Goal: Task Accomplishment & Management: Manage account settings

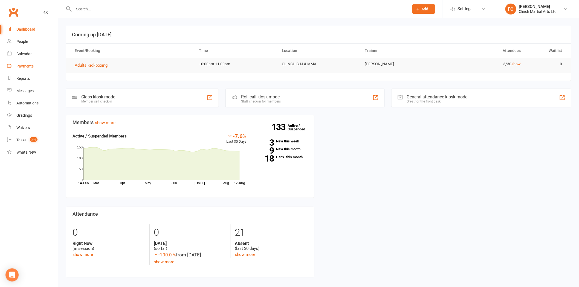
click at [24, 68] on div "Payments" at bounding box center [24, 66] width 17 height 4
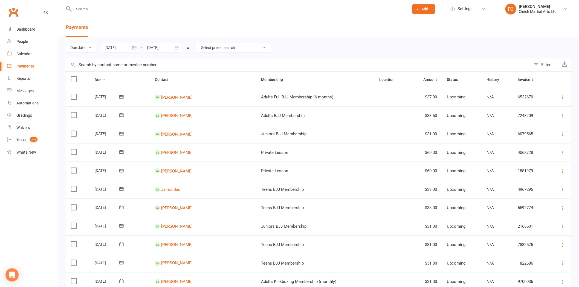
click at [544, 64] on div "Filter" at bounding box center [545, 65] width 9 height 7
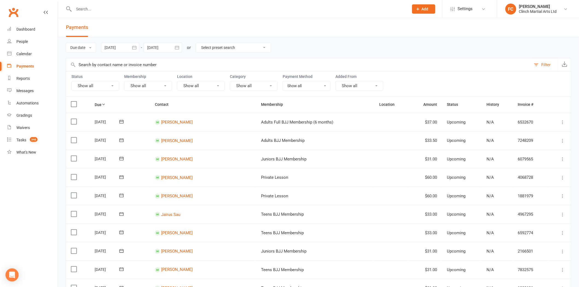
click at [114, 86] on button "Show all" at bounding box center [95, 86] width 48 height 10
click at [87, 138] on link "Failed" at bounding box center [102, 142] width 60 height 11
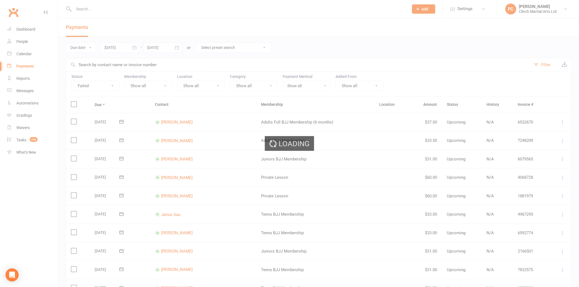
click at [95, 86] on button "Failed" at bounding box center [95, 86] width 48 height 10
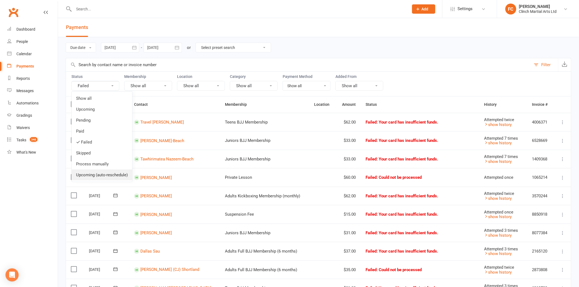
click at [91, 171] on link "Upcoming (auto-reschedule)" at bounding box center [102, 175] width 60 height 11
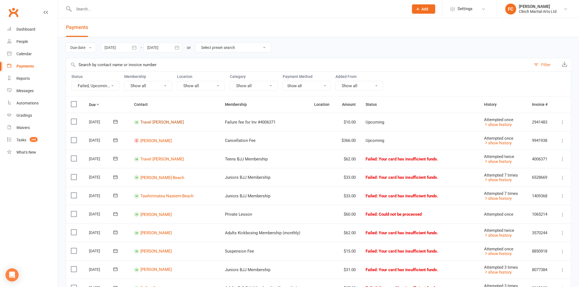
drag, startPoint x: 159, startPoint y: 122, endPoint x: 204, endPoint y: 147, distance: 51.1
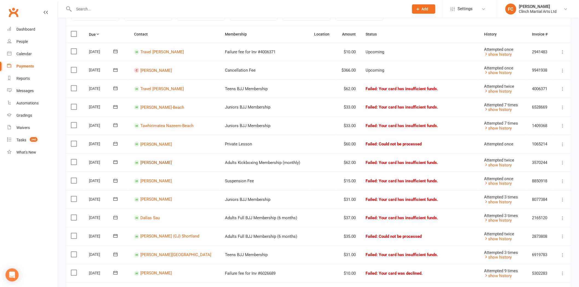
scroll to position [91, 0]
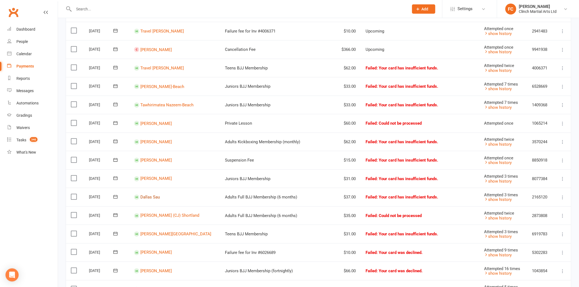
drag, startPoint x: 151, startPoint y: 195, endPoint x: 182, endPoint y: 184, distance: 32.9
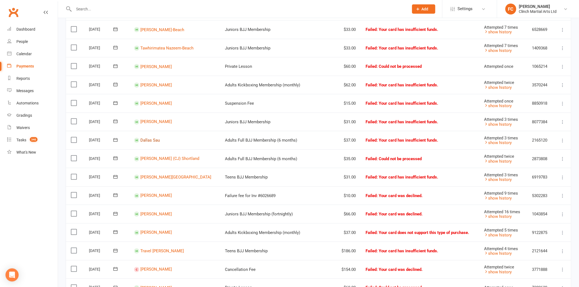
scroll to position [152, 0]
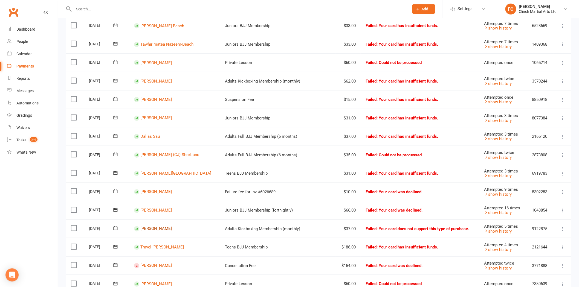
drag, startPoint x: 154, startPoint y: 227, endPoint x: 198, endPoint y: 160, distance: 80.4
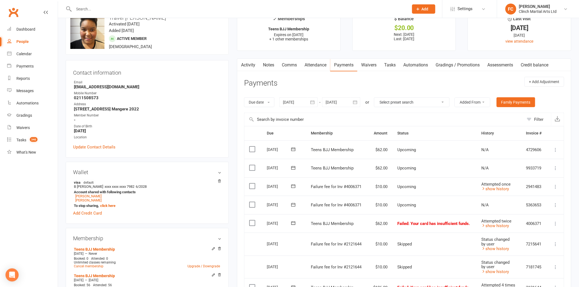
scroll to position [91, 0]
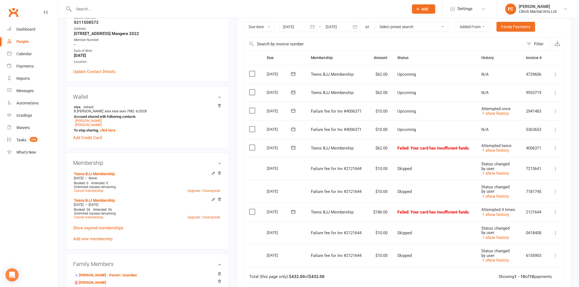
drag, startPoint x: 252, startPoint y: 211, endPoint x: 278, endPoint y: 205, distance: 26.9
click at [252, 211] on label at bounding box center [252, 211] width 7 height 5
click at [252, 209] on input "checkbox" at bounding box center [251, 209] width 4 height 0
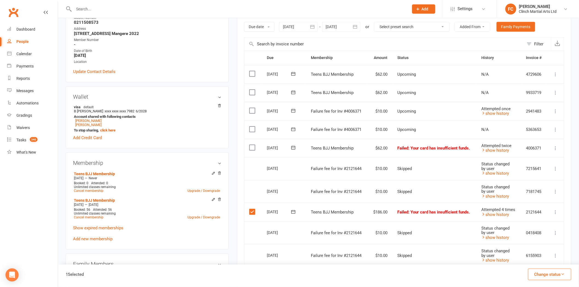
click at [534, 276] on button "Change status" at bounding box center [549, 274] width 43 height 11
click at [535, 260] on link "Skipped" at bounding box center [544, 259] width 54 height 11
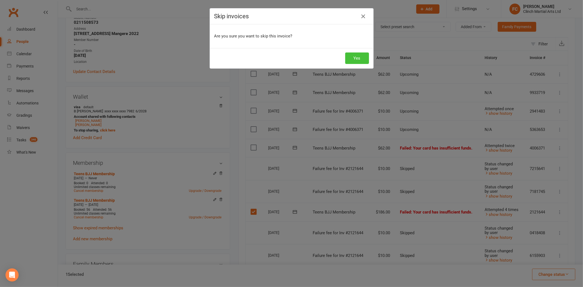
click at [357, 60] on button "Yes" at bounding box center [357, 58] width 24 height 11
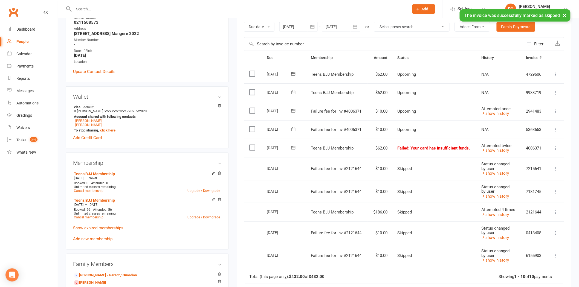
click at [292, 128] on icon at bounding box center [293, 129] width 4 height 4
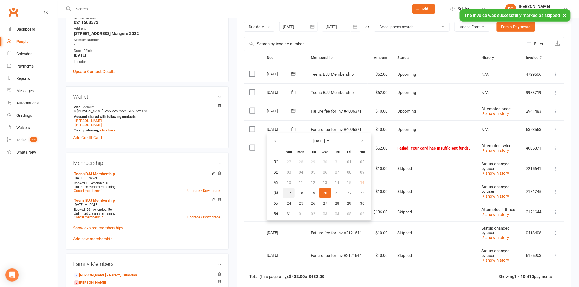
click at [290, 191] on span "17" at bounding box center [289, 193] width 4 height 4
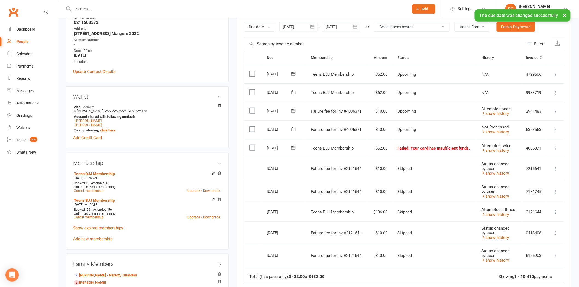
drag, startPoint x: 252, startPoint y: 129, endPoint x: 381, endPoint y: 173, distance: 136.0
click at [252, 129] on label at bounding box center [252, 129] width 7 height 5
click at [252, 127] on input "checkbox" at bounding box center [251, 127] width 4 height 0
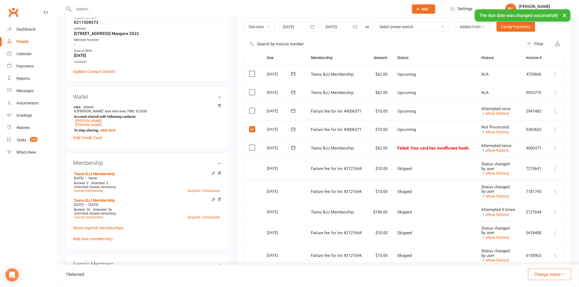
click at [552, 275] on button "Change status" at bounding box center [549, 274] width 43 height 11
click at [546, 263] on link "Skipped" at bounding box center [544, 259] width 54 height 11
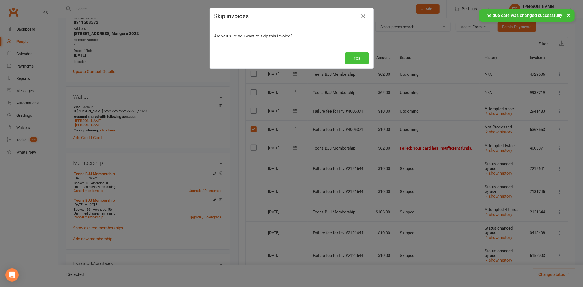
click at [356, 57] on button "Yes" at bounding box center [357, 58] width 24 height 11
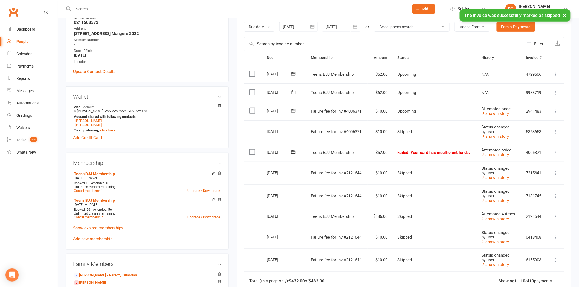
click at [292, 111] on icon at bounding box center [292, 110] width 5 height 5
click at [289, 173] on span "17" at bounding box center [289, 175] width 4 height 4
click at [250, 110] on label at bounding box center [252, 110] width 7 height 5
click at [250, 108] on input "checkbox" at bounding box center [251, 108] width 4 height 0
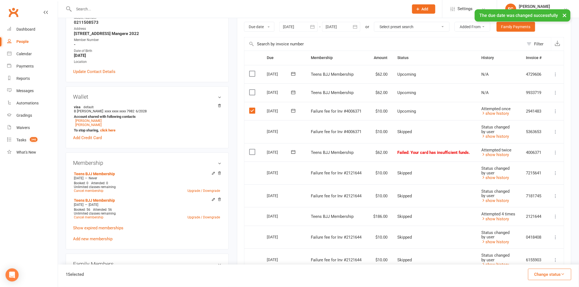
click at [539, 273] on button "Change status" at bounding box center [549, 274] width 43 height 11
click at [539, 263] on link "Skipped" at bounding box center [544, 259] width 54 height 11
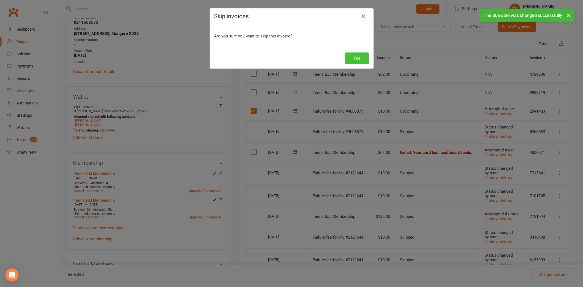
click at [356, 62] on button "Yes" at bounding box center [357, 58] width 24 height 11
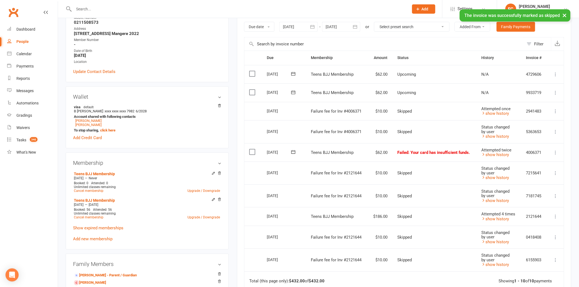
click at [293, 151] on icon at bounding box center [292, 151] width 5 height 5
click at [287, 214] on span "17" at bounding box center [289, 216] width 4 height 4
click at [291, 151] on icon at bounding box center [293, 152] width 4 height 4
click at [300, 214] on span "18" at bounding box center [301, 216] width 4 height 4
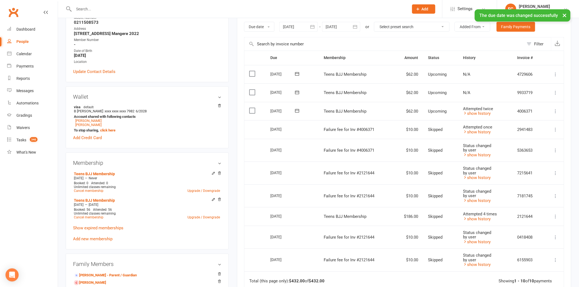
click at [299, 110] on icon at bounding box center [297, 111] width 4 height 4
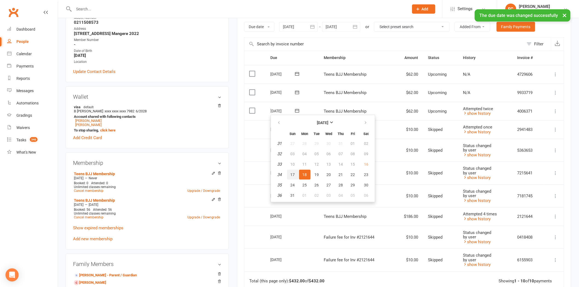
click at [293, 173] on span "17" at bounding box center [292, 175] width 4 height 4
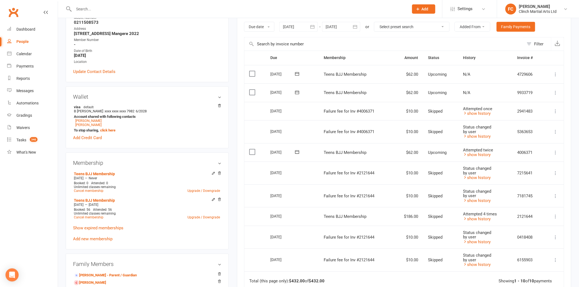
click at [235, 117] on main "✓ Memberships Teens BJJ Membership Expires on 5th January, 2026 + 1 other membe…" at bounding box center [404, 154] width 342 height 438
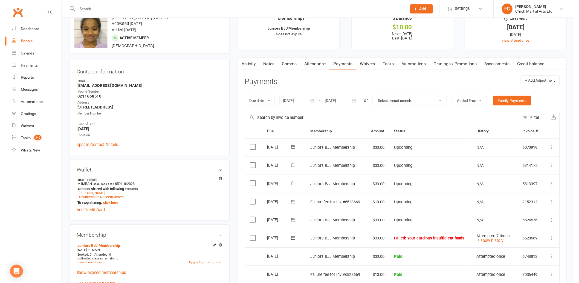
scroll to position [91, 0]
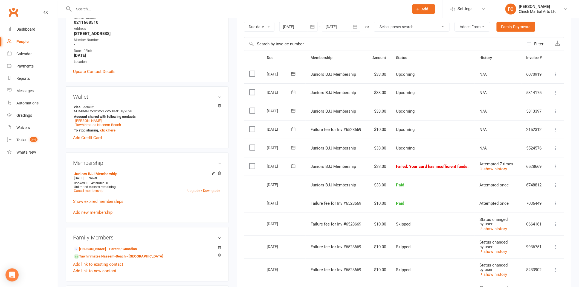
click at [295, 130] on icon at bounding box center [292, 129] width 5 height 5
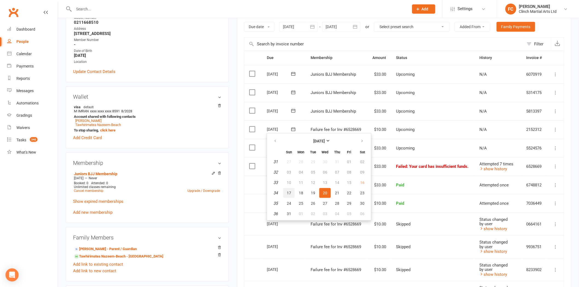
click at [290, 191] on span "17" at bounding box center [289, 193] width 4 height 4
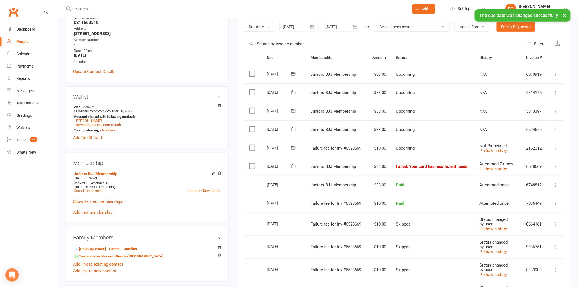
click at [251, 148] on label at bounding box center [252, 147] width 7 height 5
click at [251, 145] on input "checkbox" at bounding box center [251, 145] width 4 height 0
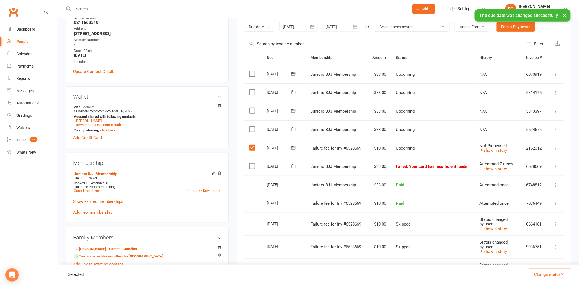
click at [532, 275] on button "Change status" at bounding box center [549, 274] width 43 height 11
click at [532, 262] on link "Skipped" at bounding box center [544, 259] width 54 height 11
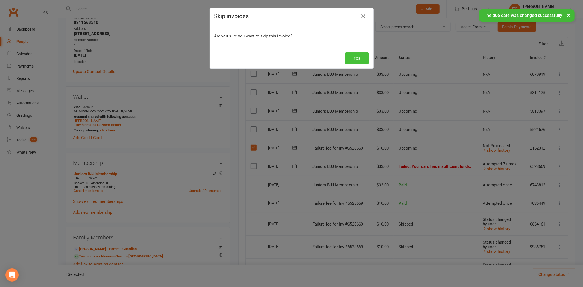
click at [353, 56] on button "Yes" at bounding box center [357, 58] width 24 height 11
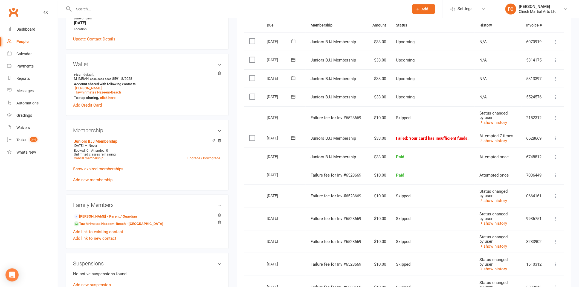
scroll to position [121, 0]
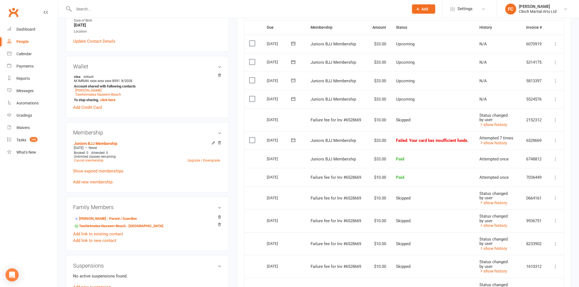
click at [294, 139] on icon at bounding box center [292, 140] width 5 height 5
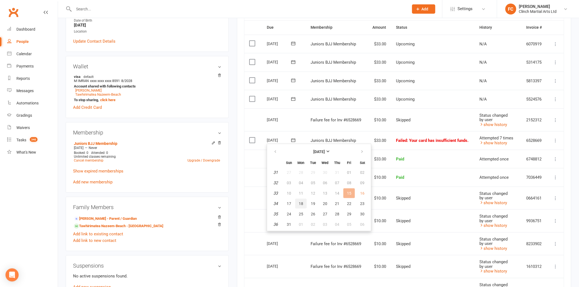
click at [299, 202] on span "18" at bounding box center [301, 204] width 4 height 4
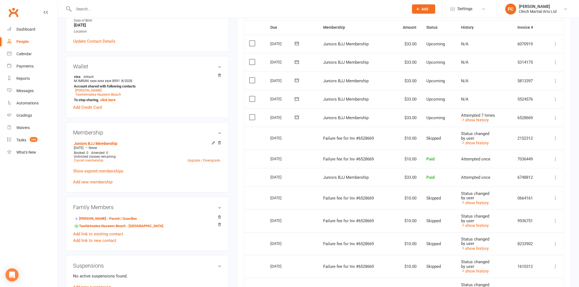
click at [249, 135] on td "Select this" at bounding box center [254, 138] width 21 height 23
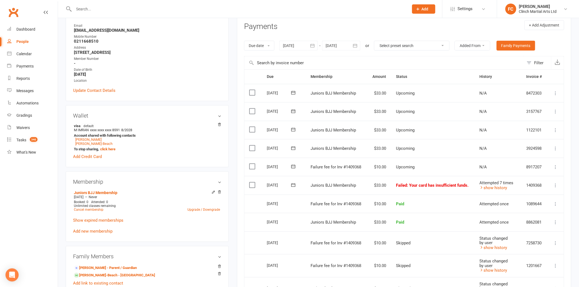
scroll to position [91, 0]
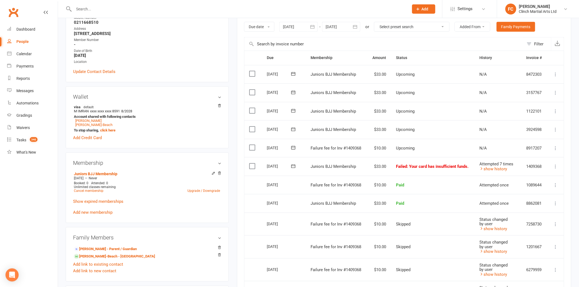
click at [292, 148] on icon at bounding box center [292, 147] width 5 height 5
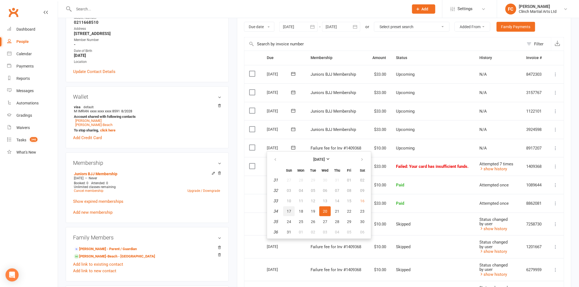
click at [290, 209] on button "17" at bounding box center [288, 211] width 11 height 10
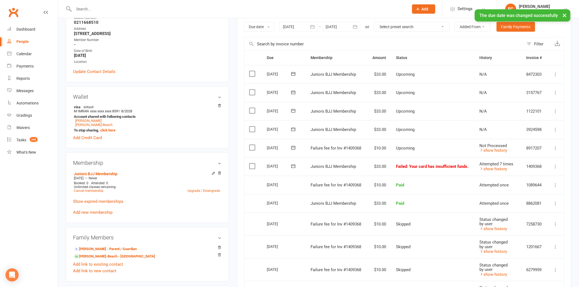
click at [249, 147] on label at bounding box center [252, 147] width 7 height 5
click at [249, 145] on input "checkbox" at bounding box center [251, 145] width 4 height 0
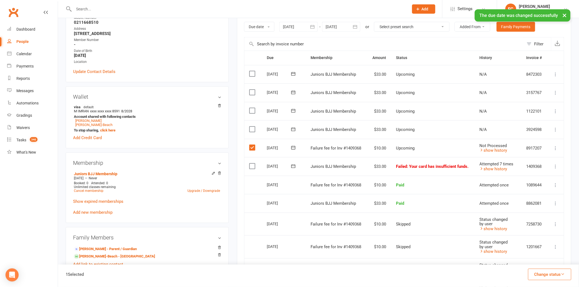
click at [534, 274] on button "Change status" at bounding box center [549, 274] width 43 height 11
click at [536, 261] on link "Skipped" at bounding box center [544, 259] width 54 height 11
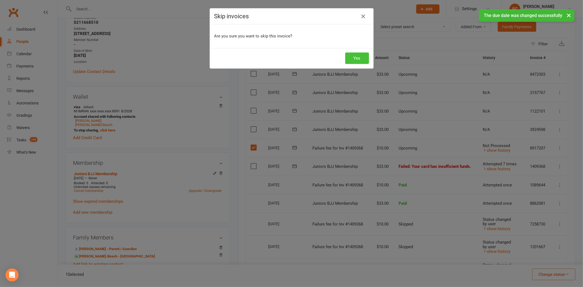
click at [359, 58] on button "Yes" at bounding box center [357, 58] width 24 height 11
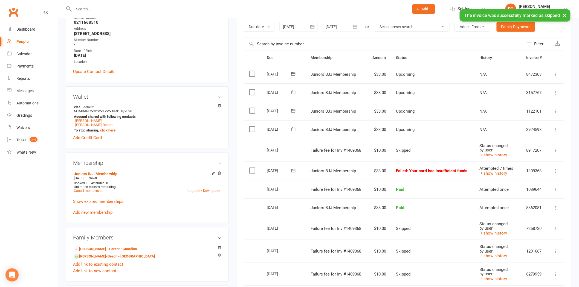
click at [293, 168] on icon at bounding box center [292, 170] width 5 height 5
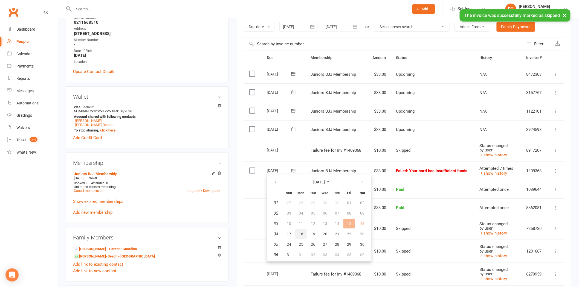
click at [302, 232] on span "18" at bounding box center [301, 234] width 4 height 4
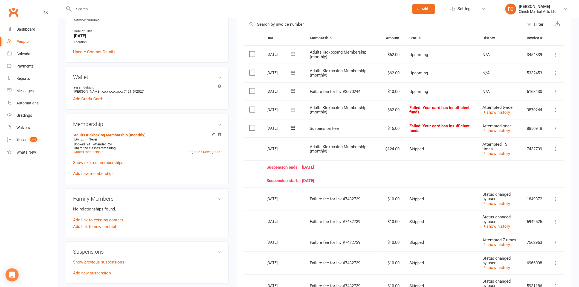
scroll to position [121, 0]
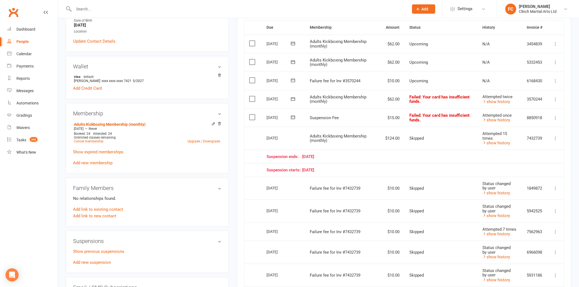
click at [292, 81] on icon at bounding box center [292, 80] width 5 height 5
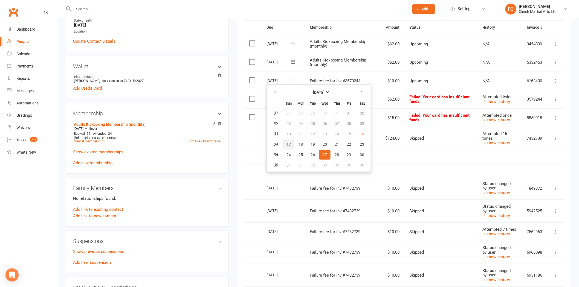
click at [289, 140] on button "17" at bounding box center [288, 144] width 11 height 10
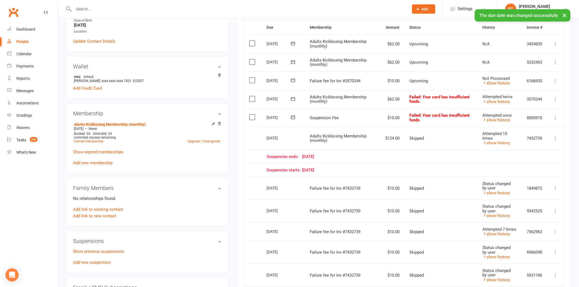
click at [252, 80] on label at bounding box center [252, 80] width 7 height 5
click at [252, 78] on input "checkbox" at bounding box center [251, 78] width 4 height 0
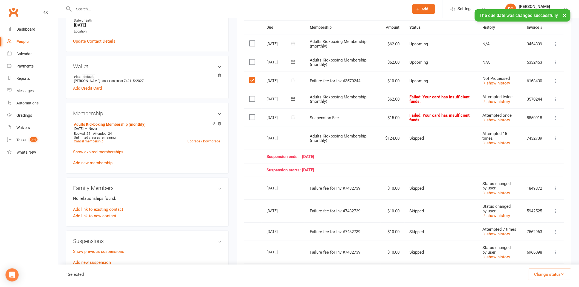
click at [532, 272] on button "Change status" at bounding box center [549, 274] width 43 height 11
click at [533, 261] on link "Skipped" at bounding box center [544, 259] width 54 height 11
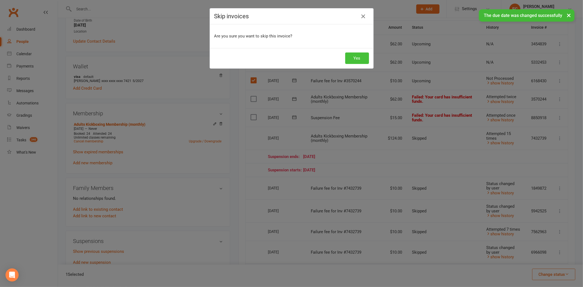
click at [357, 56] on button "Yes" at bounding box center [357, 58] width 24 height 11
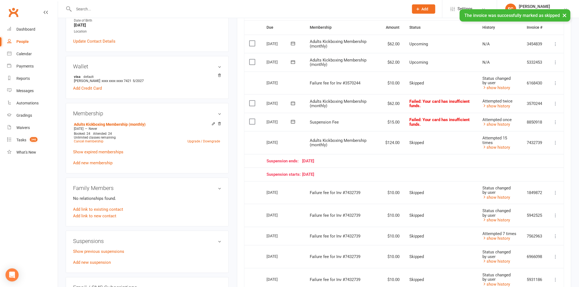
click at [293, 104] on icon at bounding box center [292, 103] width 5 height 5
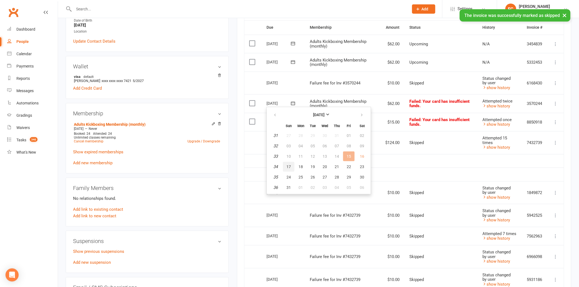
click at [290, 165] on button "17" at bounding box center [288, 167] width 11 height 10
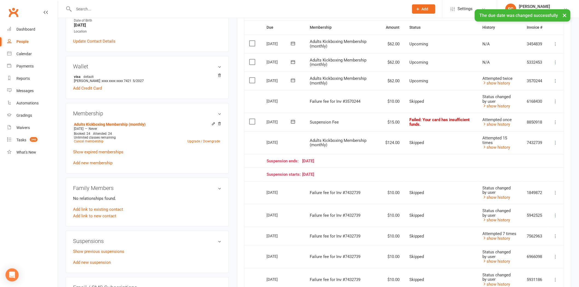
click at [293, 123] on icon at bounding box center [292, 121] width 5 height 5
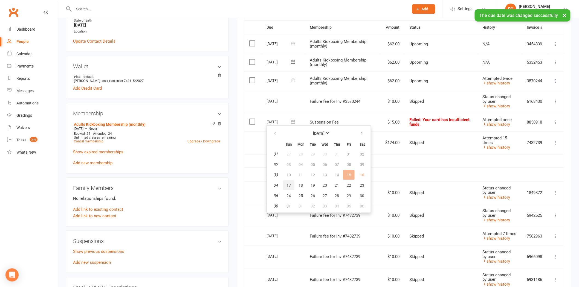
click at [289, 183] on span "17" at bounding box center [288, 185] width 4 height 4
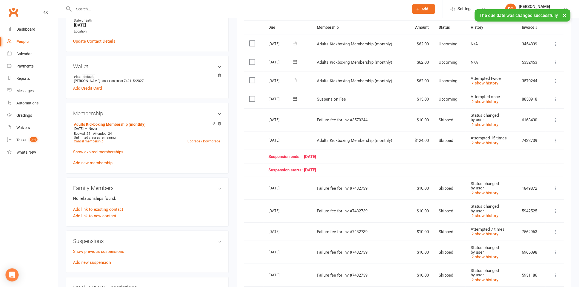
click at [247, 146] on td "Select this" at bounding box center [253, 140] width 19 height 19
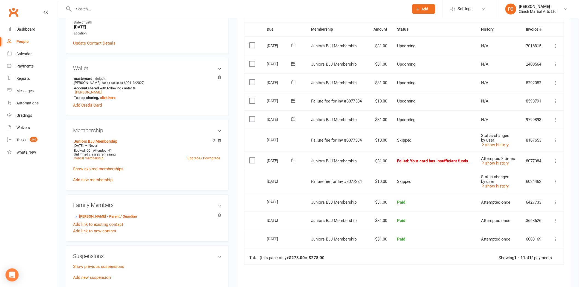
scroll to position [121, 0]
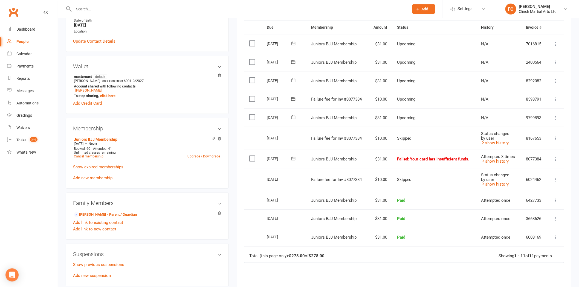
click at [293, 97] on icon at bounding box center [292, 98] width 5 height 5
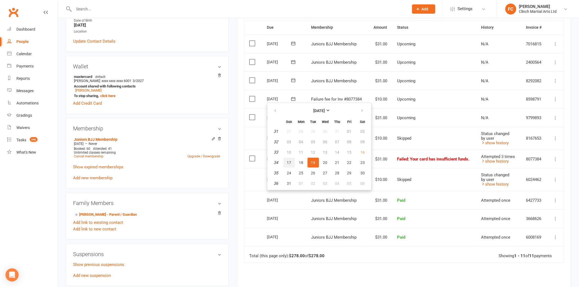
click at [288, 161] on span "17" at bounding box center [289, 163] width 4 height 4
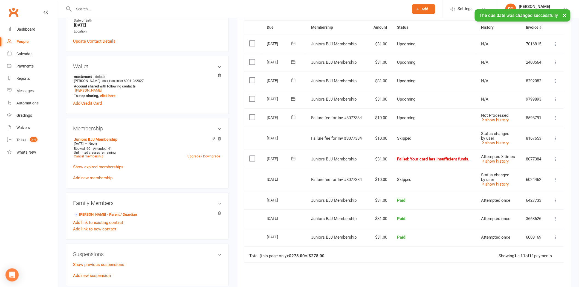
click at [251, 117] on label at bounding box center [252, 117] width 7 height 5
click at [251, 115] on input "checkbox" at bounding box center [251, 115] width 4 height 0
click at [535, 275] on button "Change status" at bounding box center [549, 274] width 43 height 11
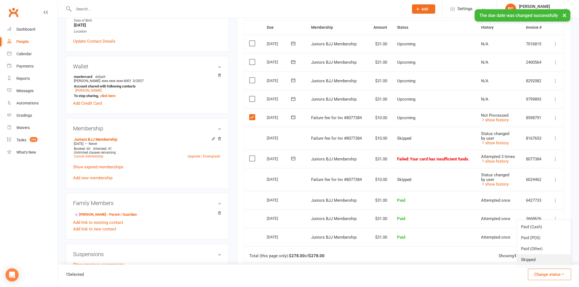
click at [535, 264] on link "Skipped" at bounding box center [544, 259] width 54 height 11
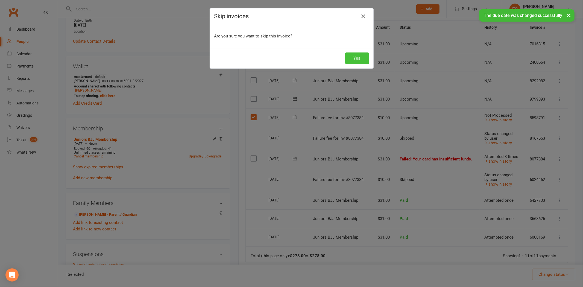
click at [360, 55] on button "Yes" at bounding box center [357, 58] width 24 height 11
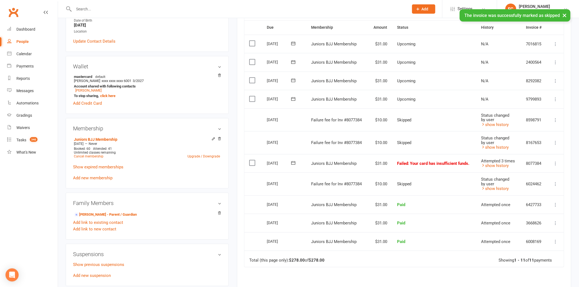
click at [293, 162] on icon at bounding box center [292, 162] width 5 height 5
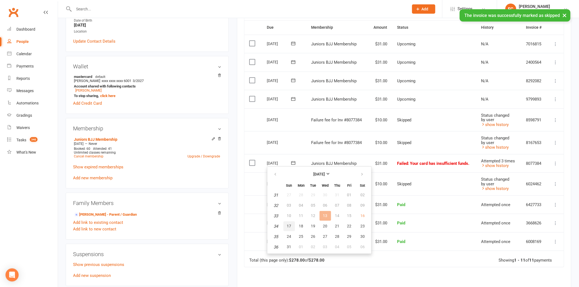
click at [289, 224] on span "17" at bounding box center [289, 226] width 4 height 4
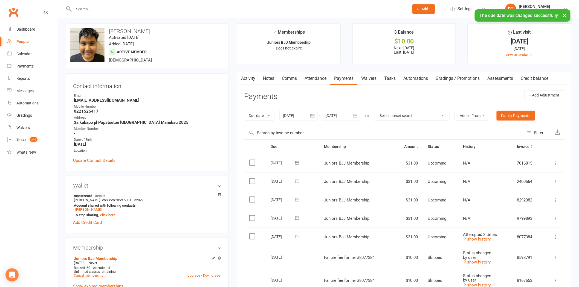
scroll to position [0, 0]
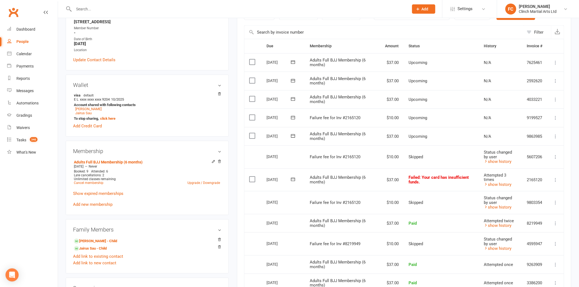
scroll to position [107, 0]
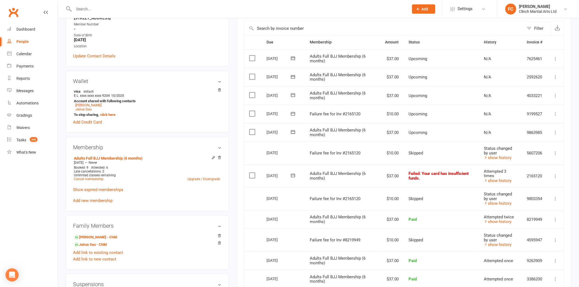
click at [293, 113] on icon at bounding box center [292, 113] width 5 height 5
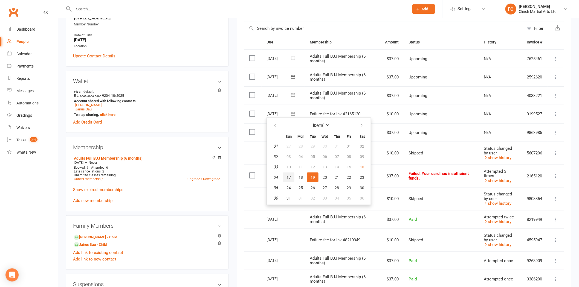
click at [290, 175] on span "17" at bounding box center [288, 177] width 4 height 4
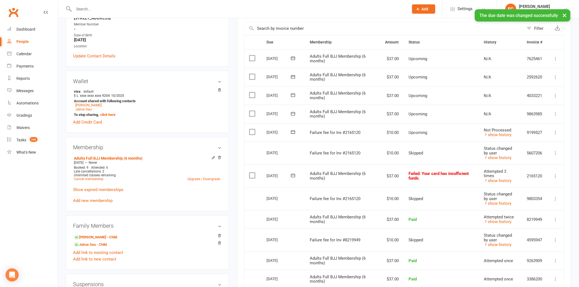
click at [250, 132] on label at bounding box center [252, 131] width 7 height 5
click at [250, 129] on input "checkbox" at bounding box center [251, 129] width 4 height 0
click at [543, 275] on button "Change status" at bounding box center [549, 274] width 43 height 11
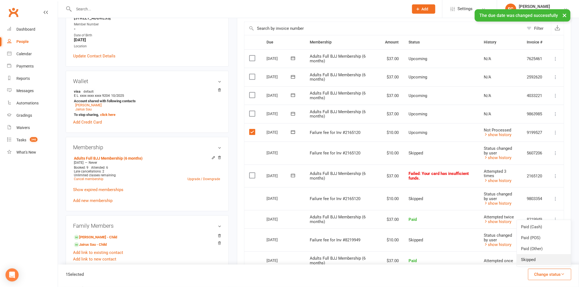
click at [541, 257] on link "Skipped" at bounding box center [544, 259] width 54 height 11
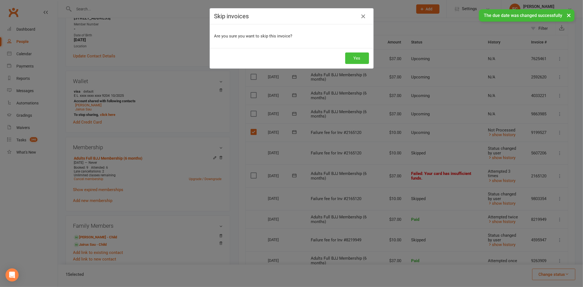
click at [359, 59] on button "Yes" at bounding box center [357, 58] width 24 height 11
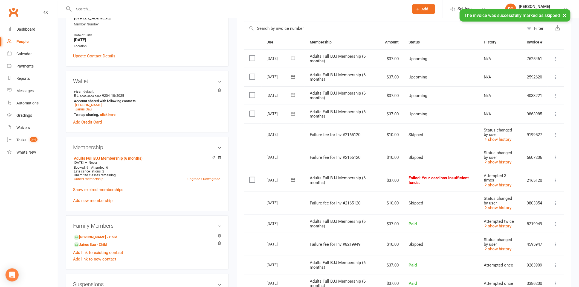
click at [292, 177] on icon at bounding box center [292, 179] width 5 height 5
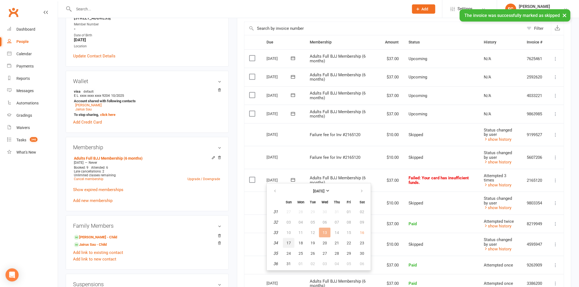
click at [289, 241] on span "17" at bounding box center [288, 243] width 4 height 4
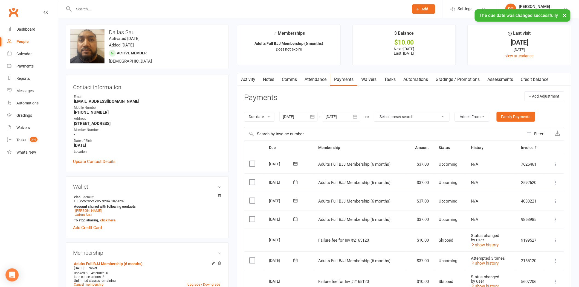
scroll to position [0, 0]
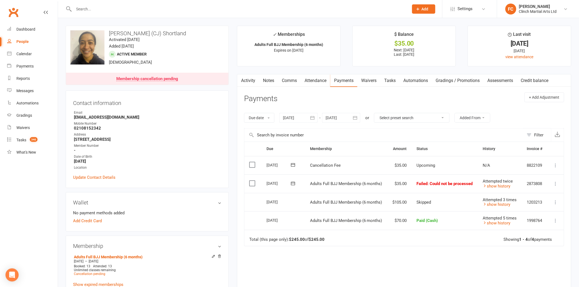
click at [293, 183] on icon at bounding box center [292, 183] width 5 height 5
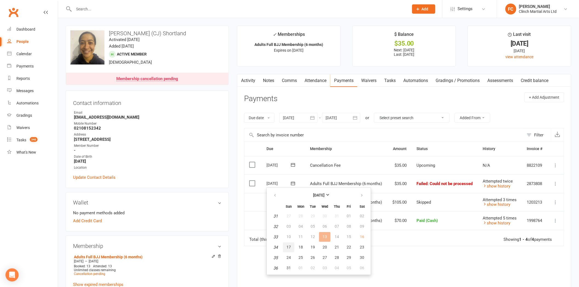
click at [290, 245] on span "17" at bounding box center [288, 247] width 4 height 4
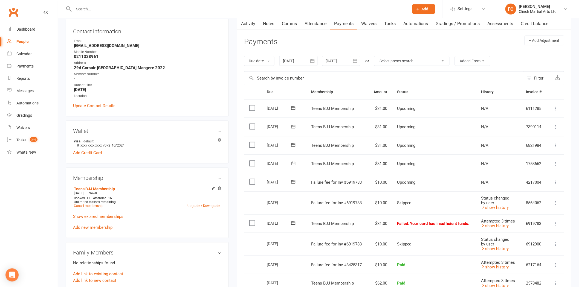
scroll to position [61, 0]
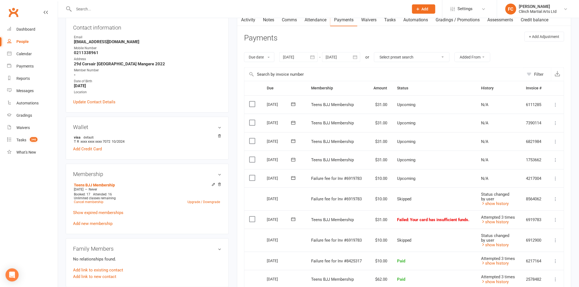
click at [292, 177] on icon at bounding box center [292, 177] width 5 height 5
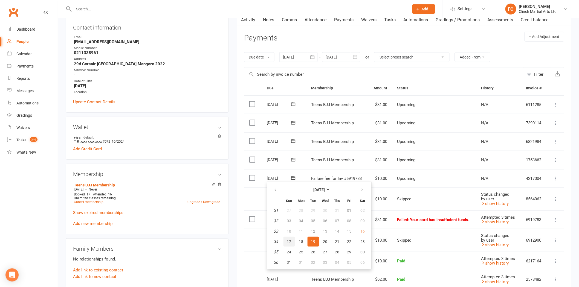
click at [288, 240] on span "17" at bounding box center [289, 242] width 4 height 4
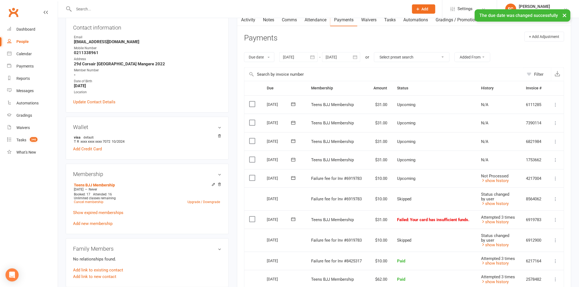
click at [251, 178] on label at bounding box center [252, 177] width 7 height 5
click at [251, 175] on input "checkbox" at bounding box center [251, 175] width 4 height 0
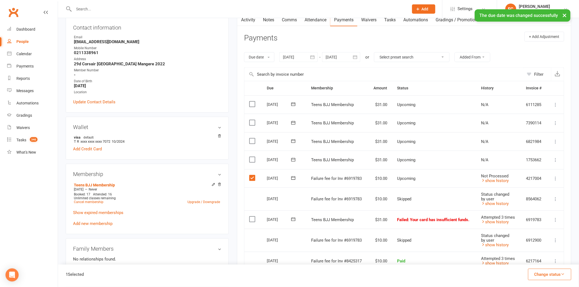
click at [534, 274] on button "Change status" at bounding box center [549, 274] width 43 height 11
click at [531, 257] on link "Skipped" at bounding box center [544, 259] width 54 height 11
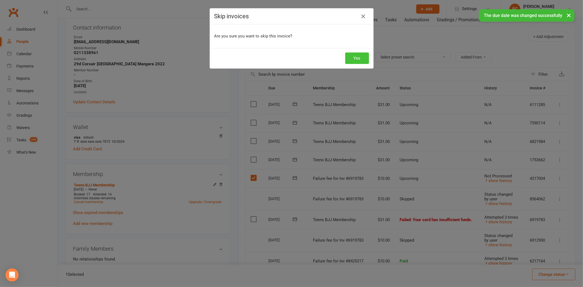
click at [357, 54] on button "Yes" at bounding box center [357, 58] width 24 height 11
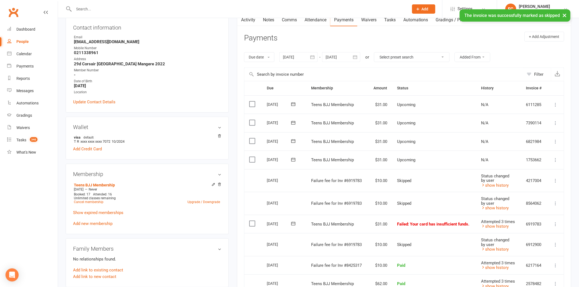
click at [294, 223] on icon at bounding box center [292, 223] width 5 height 5
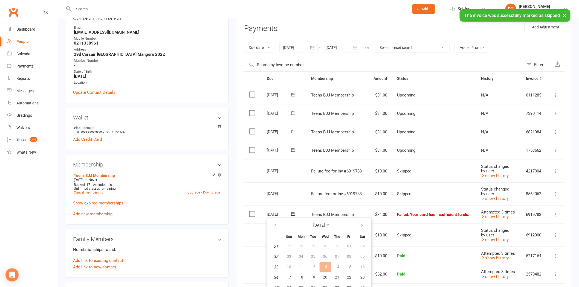
scroll to position [91, 0]
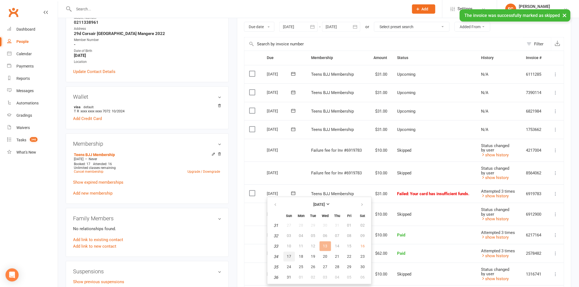
click at [289, 254] on span "17" at bounding box center [289, 256] width 4 height 4
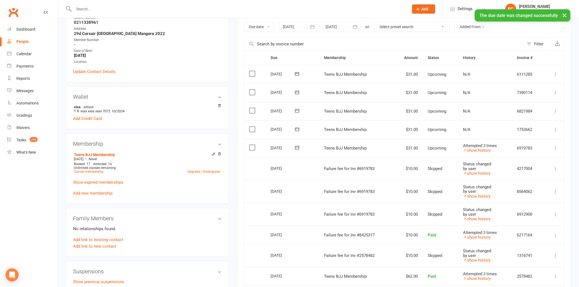
click at [252, 167] on td "Select this" at bounding box center [254, 168] width 21 height 23
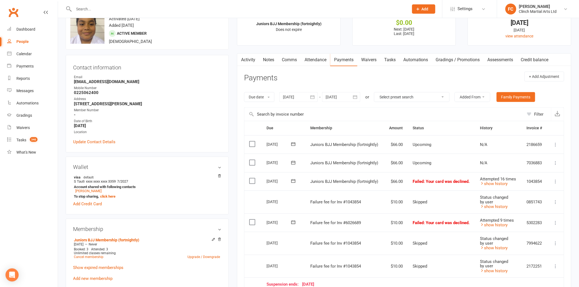
scroll to position [61, 0]
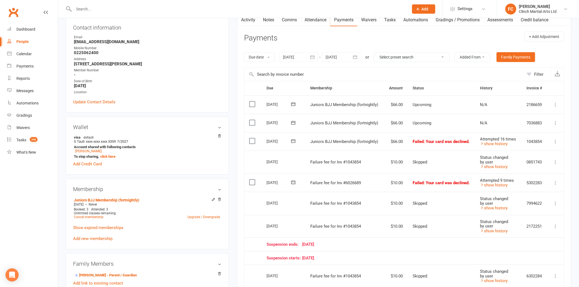
click at [293, 141] on icon at bounding box center [292, 140] width 5 height 5
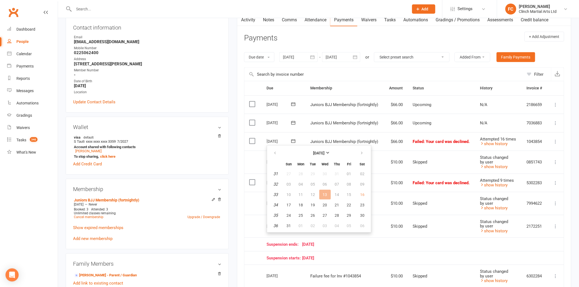
click at [248, 167] on td "Select this" at bounding box center [253, 162] width 18 height 23
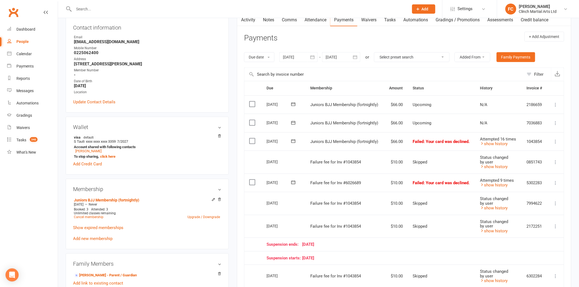
click at [292, 182] on icon at bounding box center [293, 182] width 4 height 4
click at [287, 244] on span "17" at bounding box center [289, 246] width 4 height 4
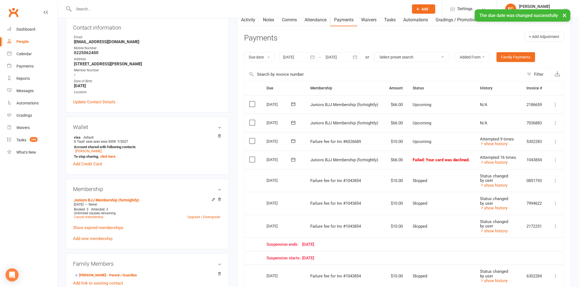
click at [251, 141] on label at bounding box center [252, 140] width 7 height 5
click at [251, 138] on input "checkbox" at bounding box center [251, 138] width 4 height 0
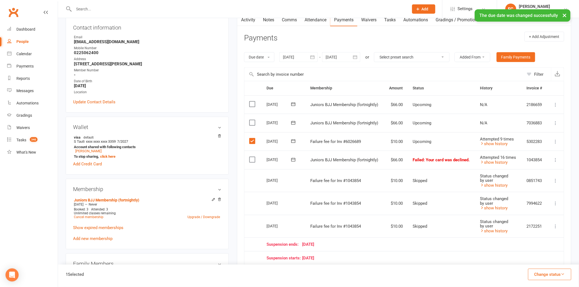
click at [550, 275] on button "Change status" at bounding box center [549, 274] width 43 height 11
click at [541, 263] on link "Skipped" at bounding box center [544, 259] width 54 height 11
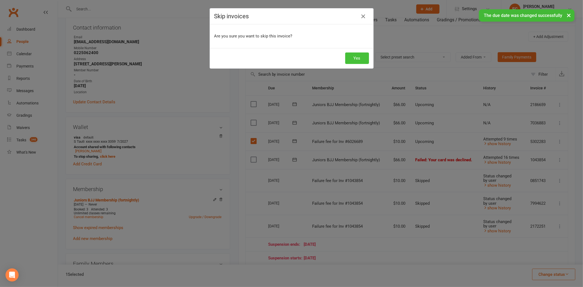
click at [357, 58] on button "Yes" at bounding box center [357, 58] width 24 height 11
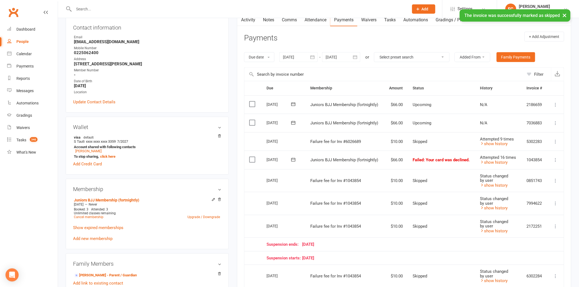
click at [294, 160] on icon at bounding box center [292, 159] width 5 height 5
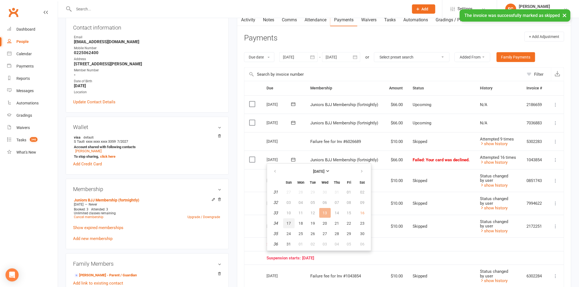
click at [287, 223] on span "17" at bounding box center [289, 223] width 4 height 4
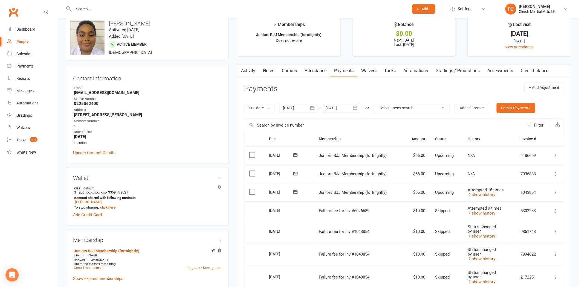
scroll to position [0, 0]
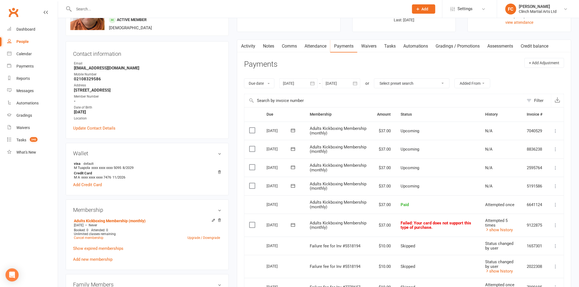
scroll to position [152, 0]
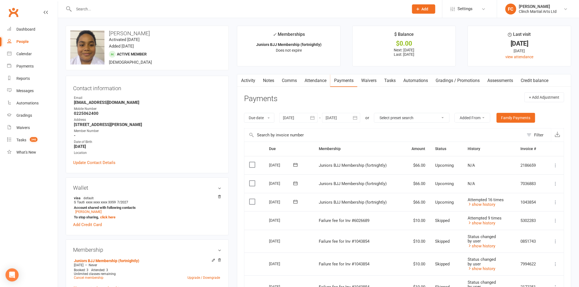
click at [368, 78] on link "Waivers" at bounding box center [368, 80] width 23 height 13
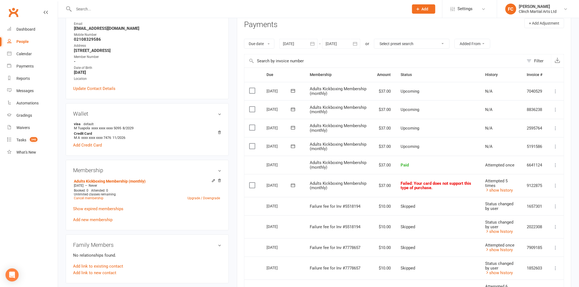
scroll to position [91, 0]
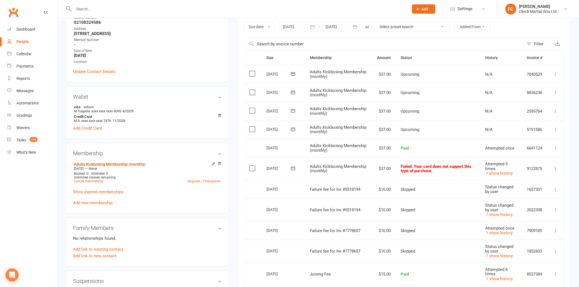
click at [292, 168] on icon at bounding box center [292, 168] width 5 height 5
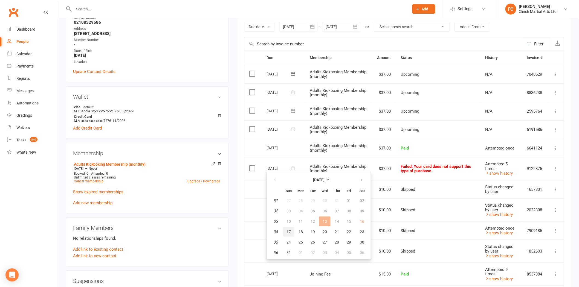
click at [289, 230] on span "17" at bounding box center [288, 232] width 4 height 4
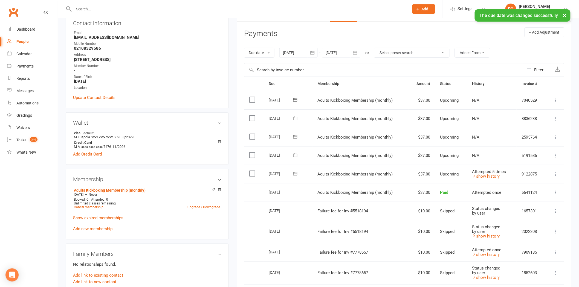
scroll to position [61, 0]
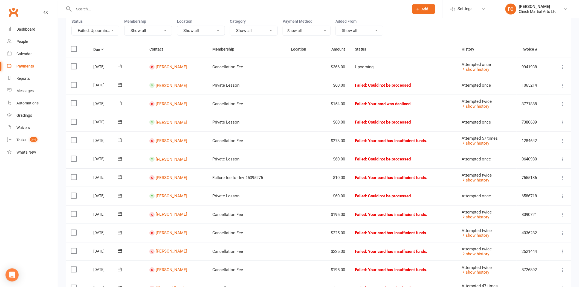
scroll to position [30, 0]
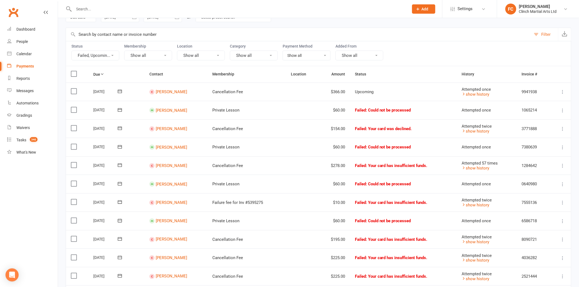
click at [210, 10] on input "text" at bounding box center [238, 9] width 333 height 8
paste input "[PERSON_NAME][EMAIL_ADDRESS][DOMAIN_NAME]"
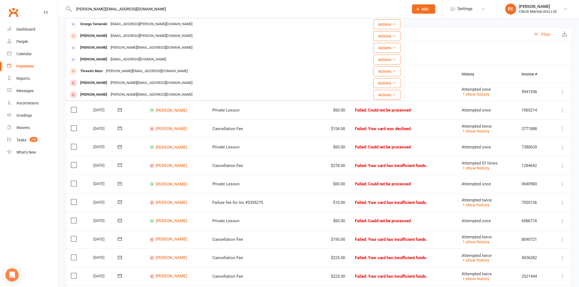
drag, startPoint x: 147, startPoint y: 10, endPoint x: 66, endPoint y: 7, distance: 80.8
click at [66, 7] on div "[PERSON_NAME][EMAIL_ADDRESS][DOMAIN_NAME] Oranga [PERSON_NAME] [PERSON_NAME][EM…" at bounding box center [235, 9] width 339 height 18
paste input "[PERSON_NAME].doranread"
type input "[PERSON_NAME][EMAIL_ADDRESS][DOMAIN_NAME]"
click at [29, 178] on nav "Clubworx Dashboard People Calendar Payments Reports Messages Automations Gradin…" at bounding box center [29, 144] width 58 height 287
